Goal: Task Accomplishment & Management: Use online tool/utility

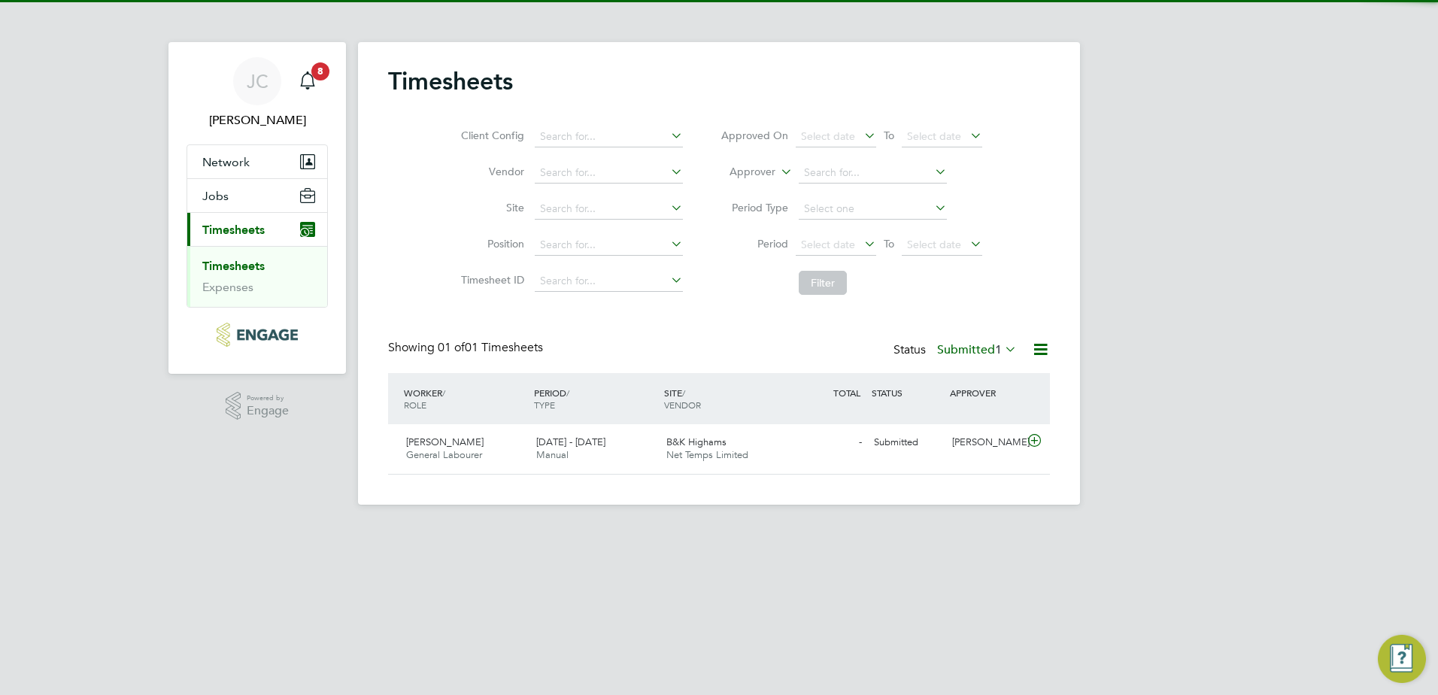
scroll to position [38, 131]
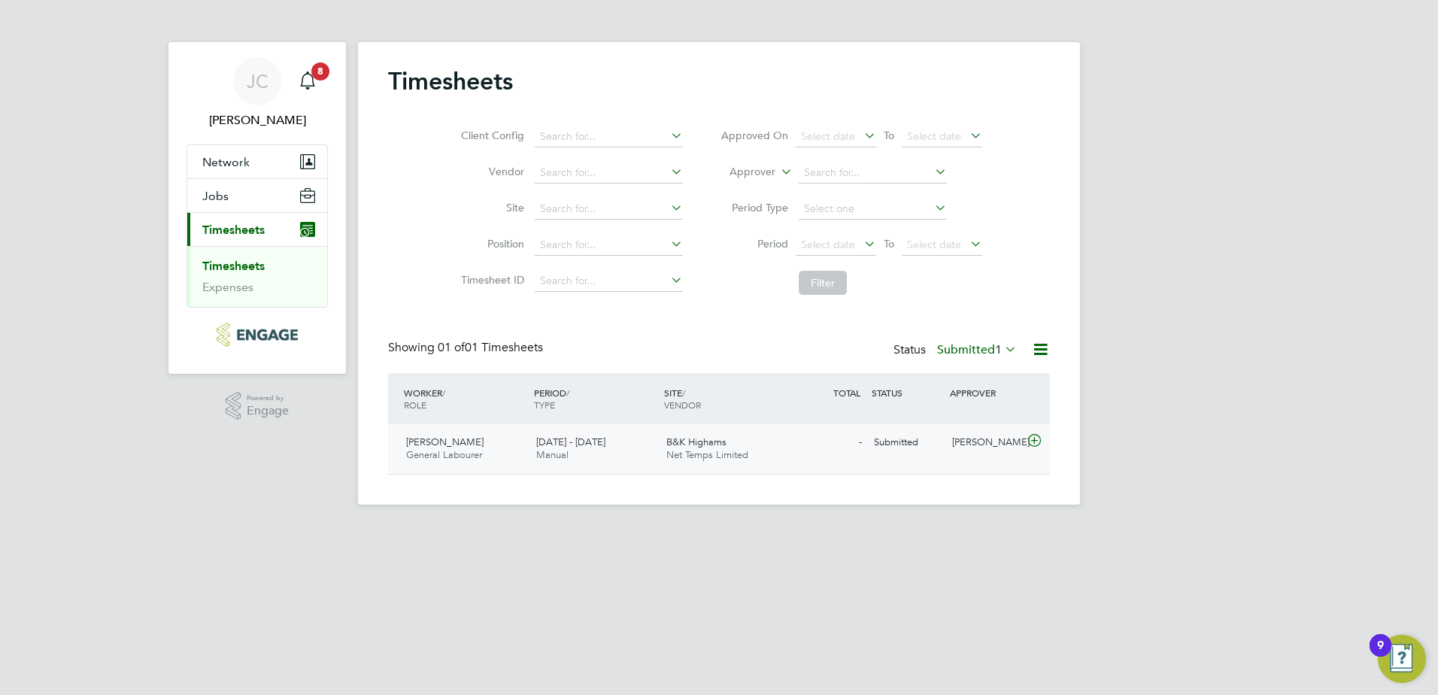
click at [481, 453] on span "General Labourer" at bounding box center [444, 454] width 76 height 13
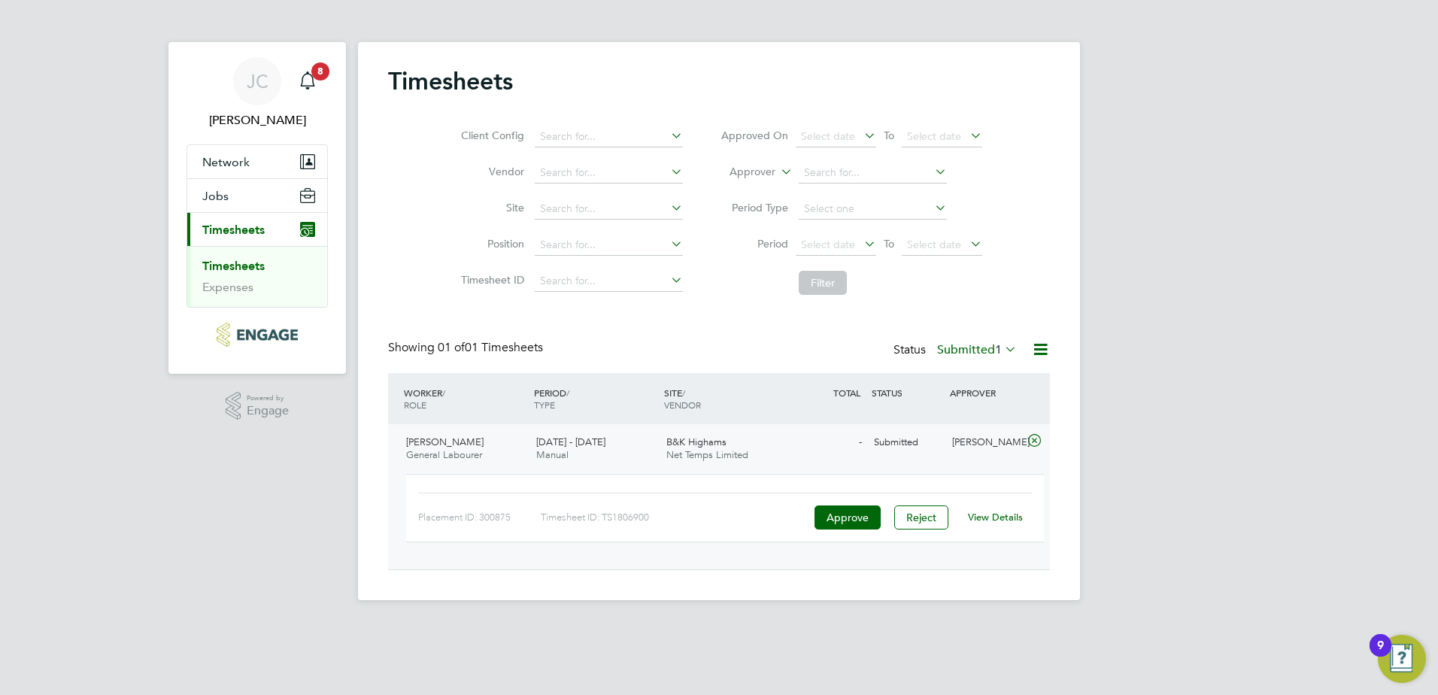
click at [978, 511] on link "View Details" at bounding box center [995, 517] width 55 height 13
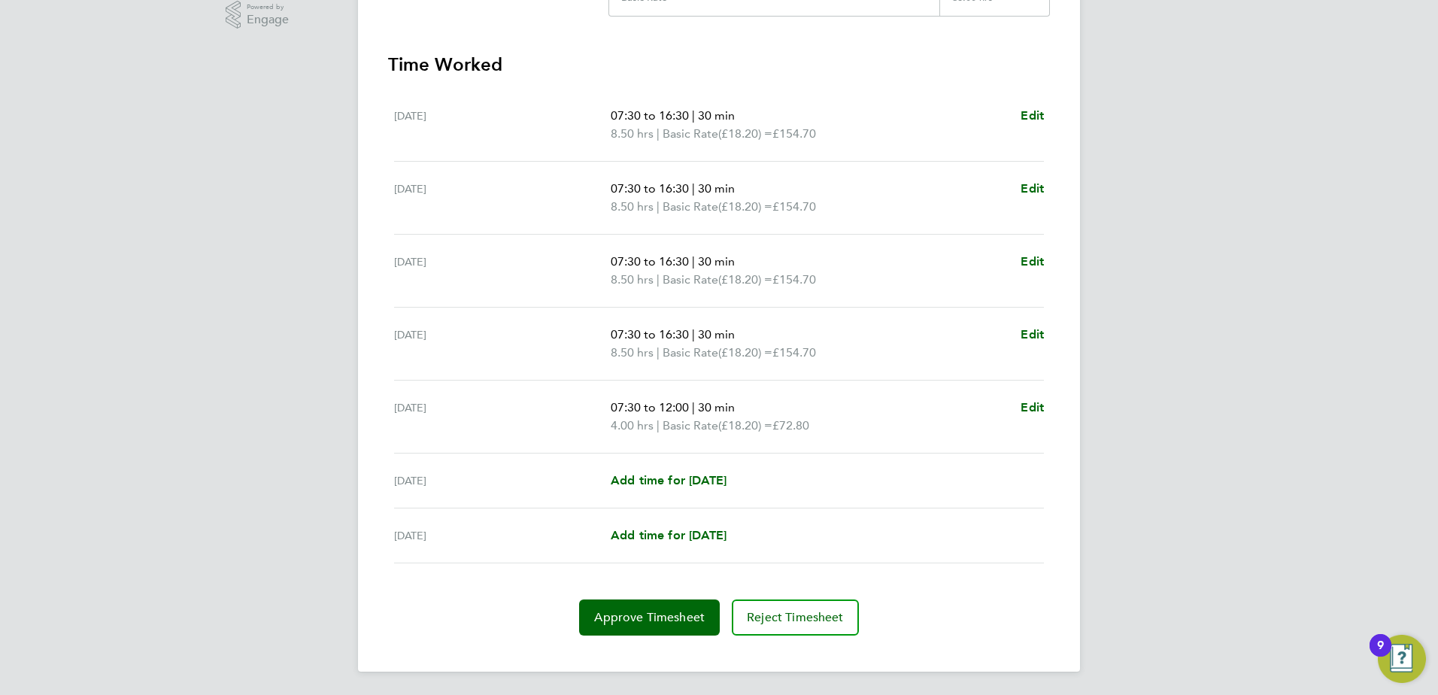
scroll to position [392, 0]
click at [630, 615] on span "Approve Timesheet" at bounding box center [649, 616] width 111 height 15
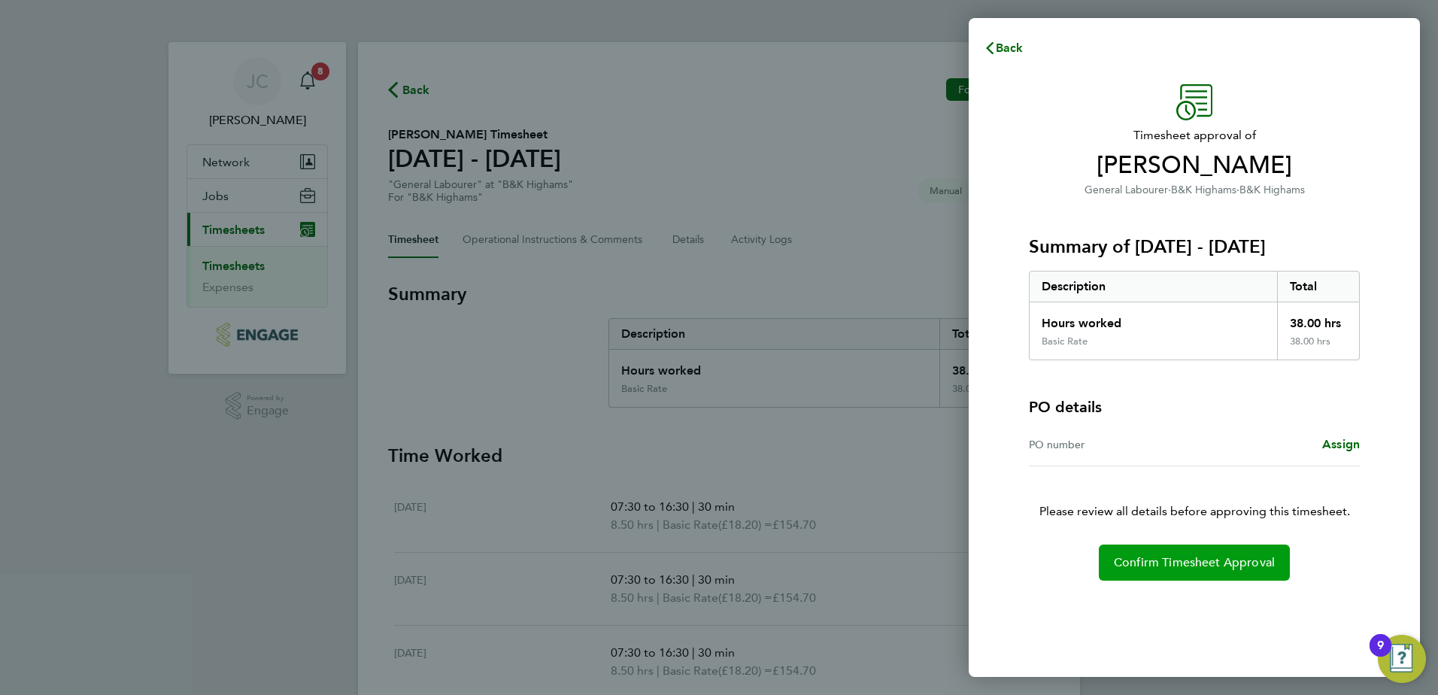
click at [1200, 571] on button "Confirm Timesheet Approval" at bounding box center [1194, 562] width 191 height 36
